Goal: Find specific page/section: Find specific page/section

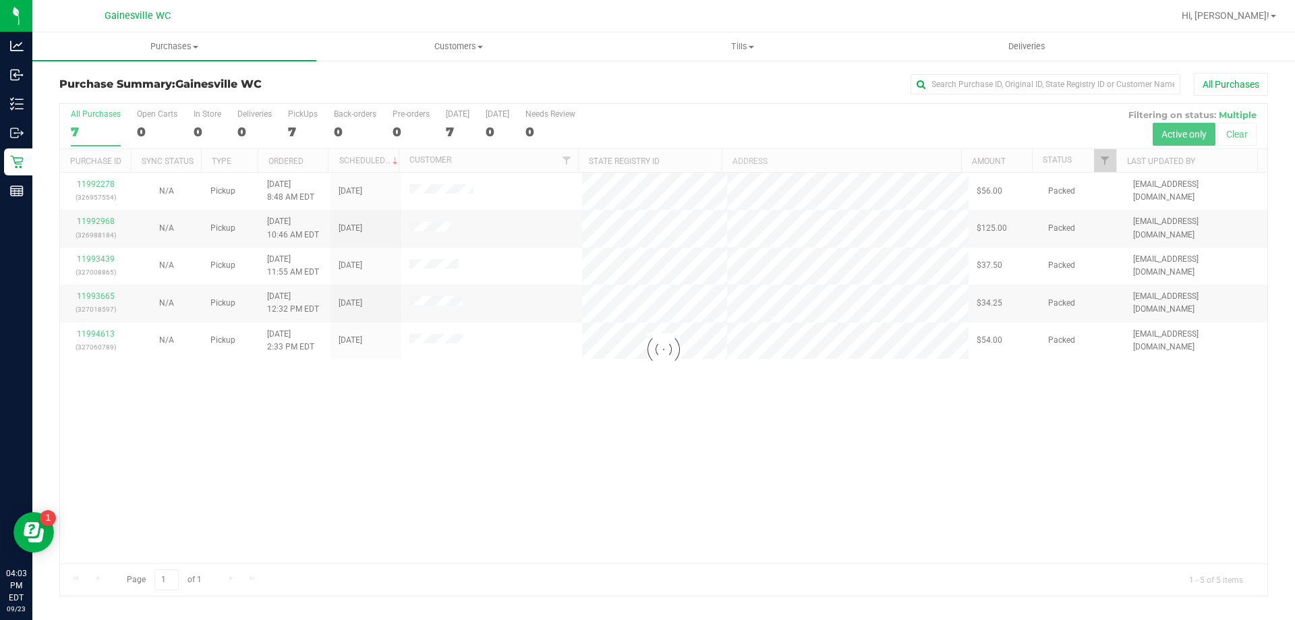
click at [278, 22] on div at bounding box center [706, 16] width 931 height 26
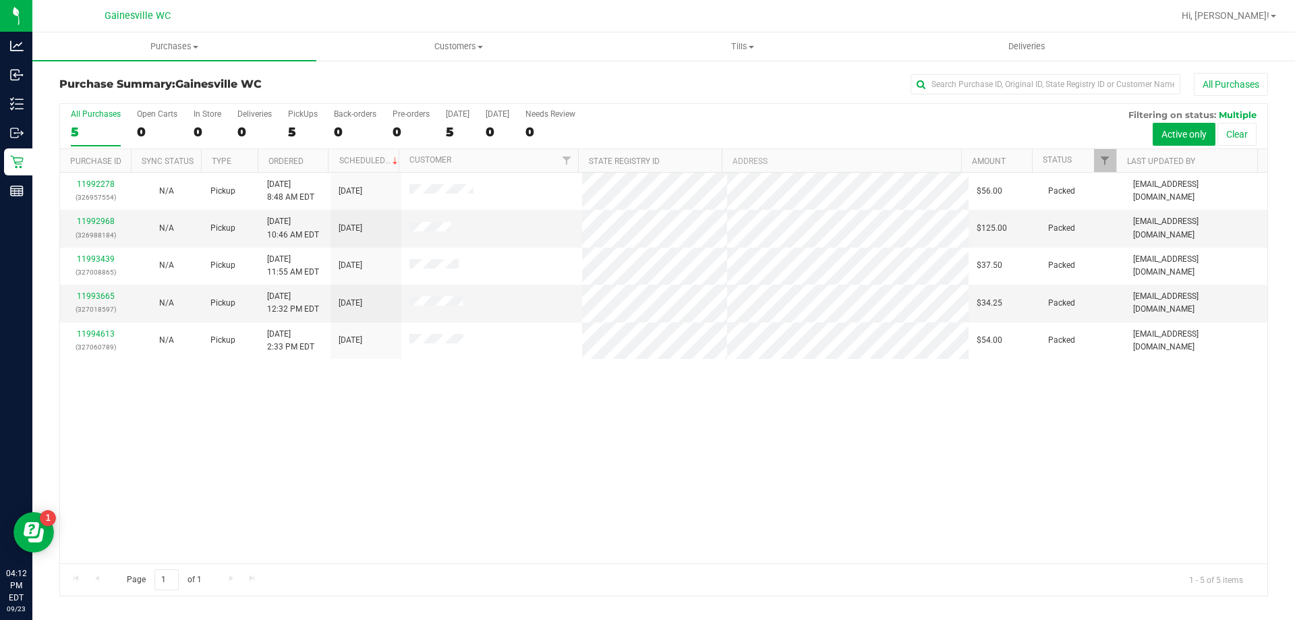
click at [338, 27] on div at bounding box center [706, 16] width 931 height 26
click at [581, 15] on div at bounding box center [706, 16] width 931 height 26
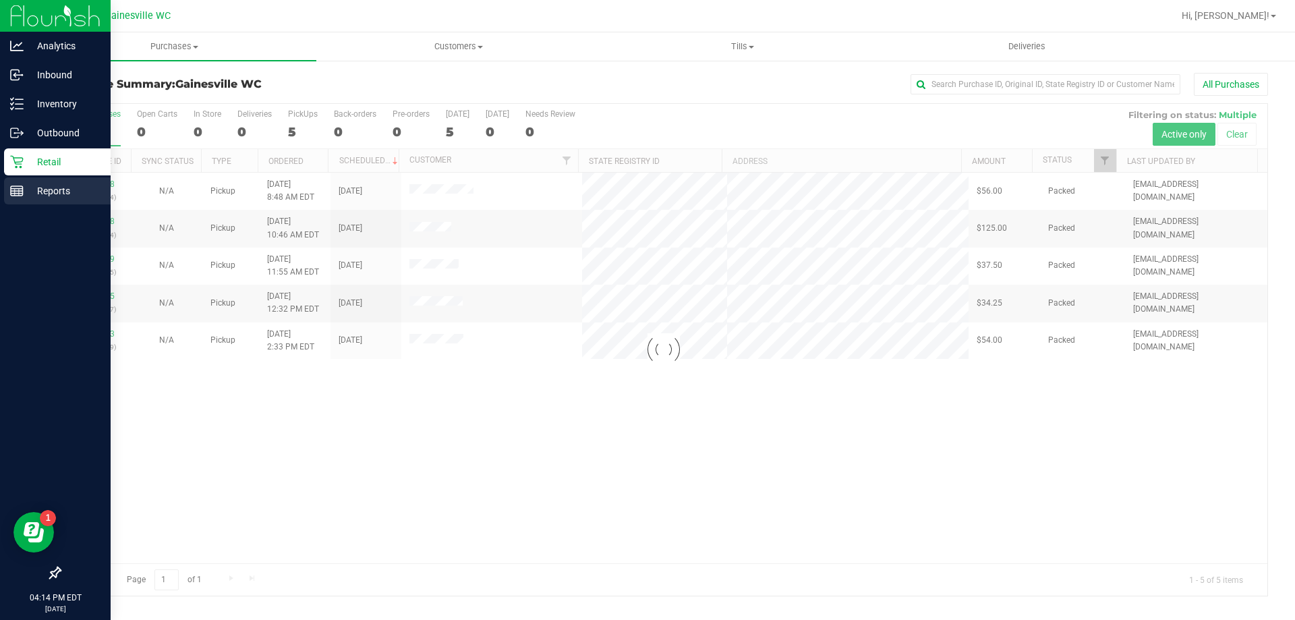
click at [20, 181] on div "Reports" at bounding box center [57, 190] width 107 height 27
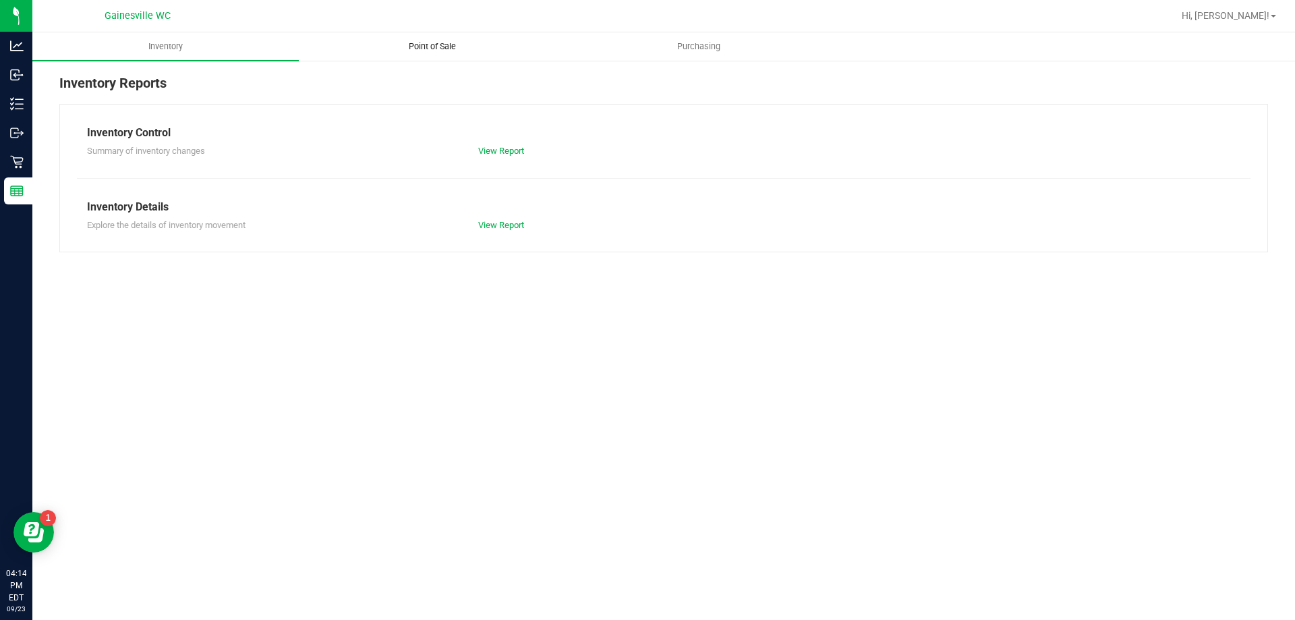
click at [436, 51] on span "Point of Sale" at bounding box center [432, 46] width 84 height 12
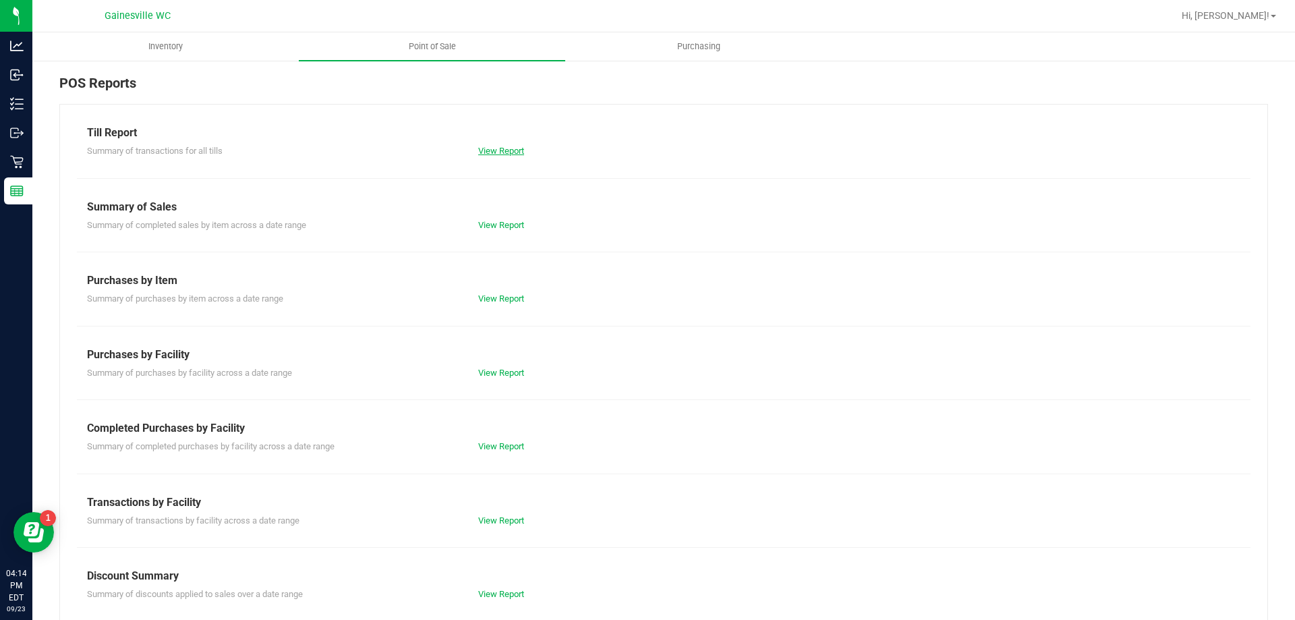
click at [479, 146] on link "View Report" at bounding box center [501, 151] width 46 height 10
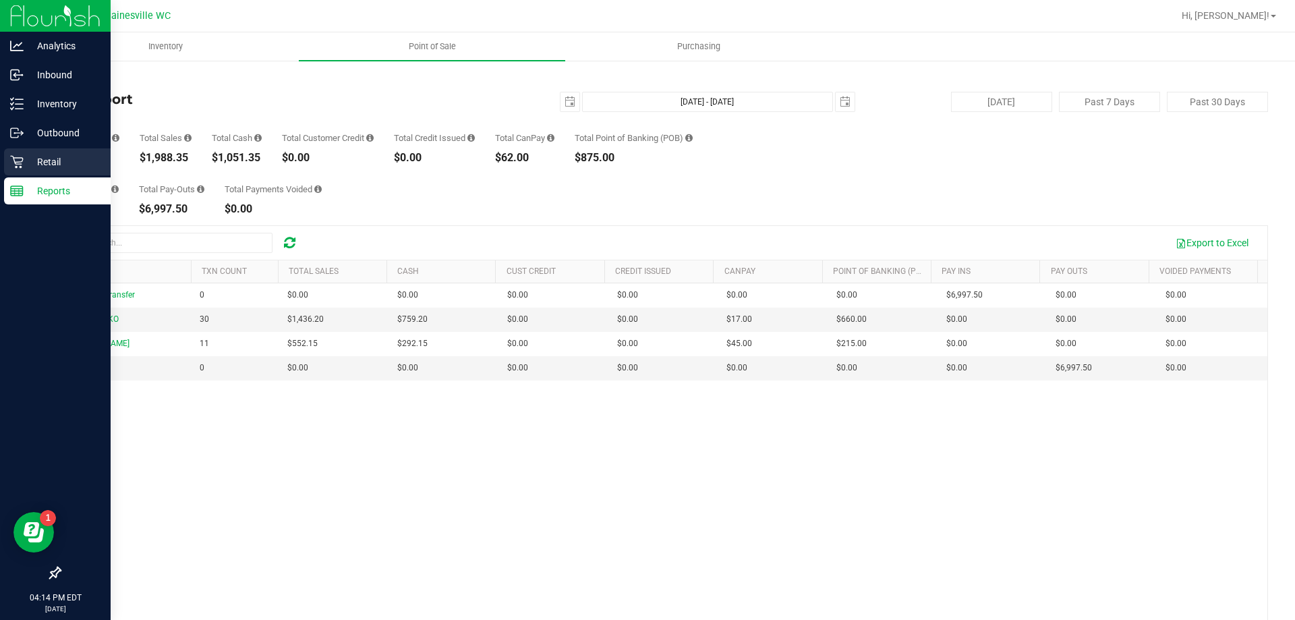
click at [35, 169] on p "Retail" at bounding box center [64, 162] width 81 height 16
